Goal: Browse casually

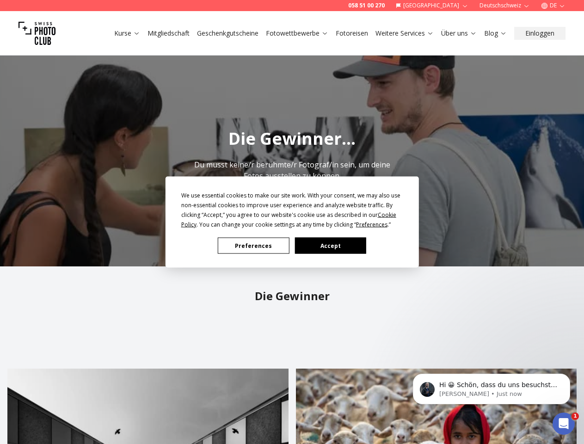
click at [292, 244] on div "Preferences Accept" at bounding box center [292, 246] width 222 height 16
click at [289, 220] on div "We use essential cookies to make our site work. With your consent, we may also …" at bounding box center [292, 209] width 222 height 39
click at [372, 224] on span "Preferences" at bounding box center [371, 225] width 31 height 8
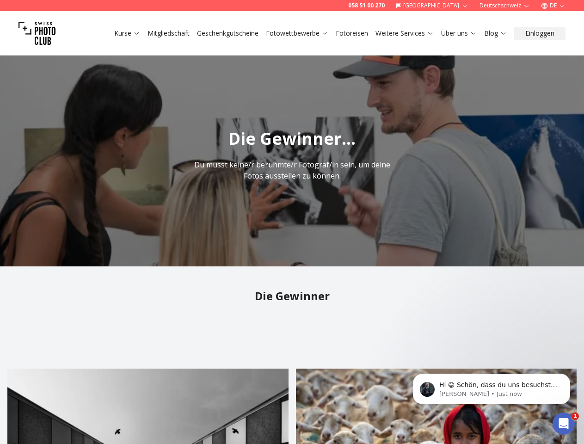
click at [253, 245] on img "1 / 1" at bounding box center [292, 155] width 584 height 222
click at [330, 245] on img "1 / 1" at bounding box center [292, 155] width 584 height 222
click at [491, 389] on p "Hi 😀 Schön, dass du uns besuchst. Stell' uns gerne jederzeit Fragen oder hinter…" at bounding box center [498, 384] width 119 height 9
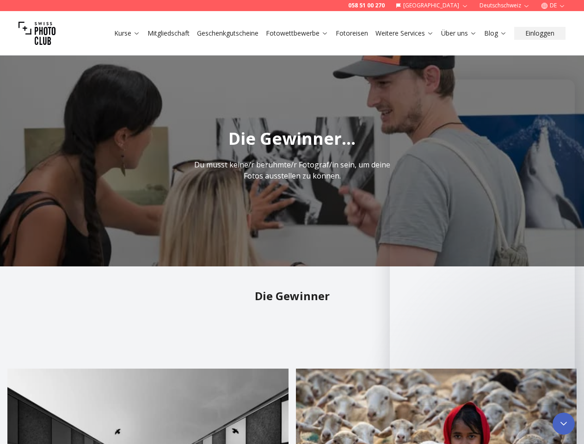
click at [564, 423] on icon "Close Intercom Messenger" at bounding box center [563, 423] width 11 height 11
